Goal: Find specific page/section: Find specific page/section

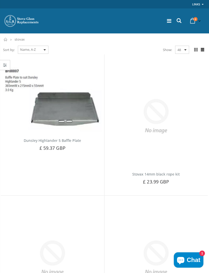
scroll to position [1, 0]
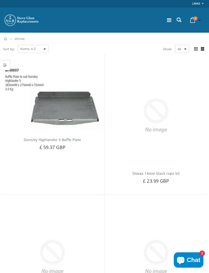
click at [182, 21] on icon at bounding box center [179, 20] width 7 height 7
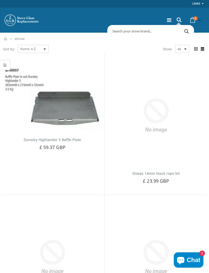
click at [171, 31] on input "text" at bounding box center [172, 31] width 126 height 10
click at [180, 19] on icon at bounding box center [179, 20] width 7 height 7
click at [156, 32] on input "text" at bounding box center [172, 31] width 126 height 10
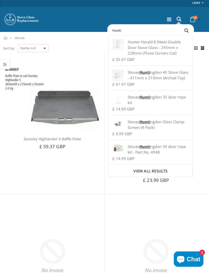
scroll to position [0, 0]
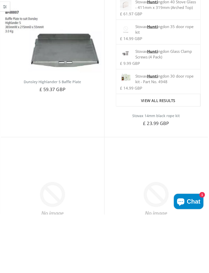
type input "Hunti"
click at [171, 156] on span "View all results" at bounding box center [158, 158] width 34 height 5
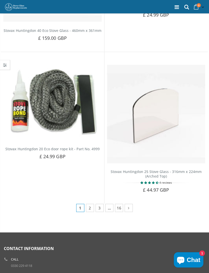
scroll to position [706, 0]
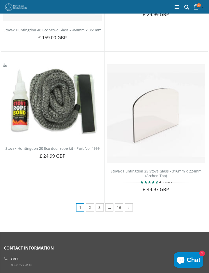
click at [131, 207] on icon at bounding box center [128, 207] width 5 height 5
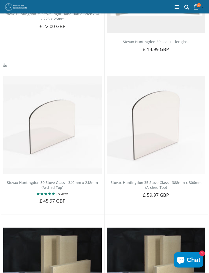
scroll to position [415, 0]
click at [76, 145] on img at bounding box center [52, 125] width 98 height 98
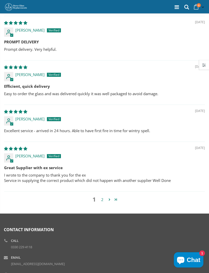
scroll to position [525, 0]
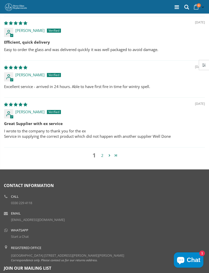
click at [111, 152] on link "Page 2" at bounding box center [109, 155] width 6 height 6
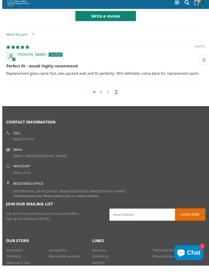
scroll to position [466, 0]
